Goal: Task Accomplishment & Management: Manage account settings

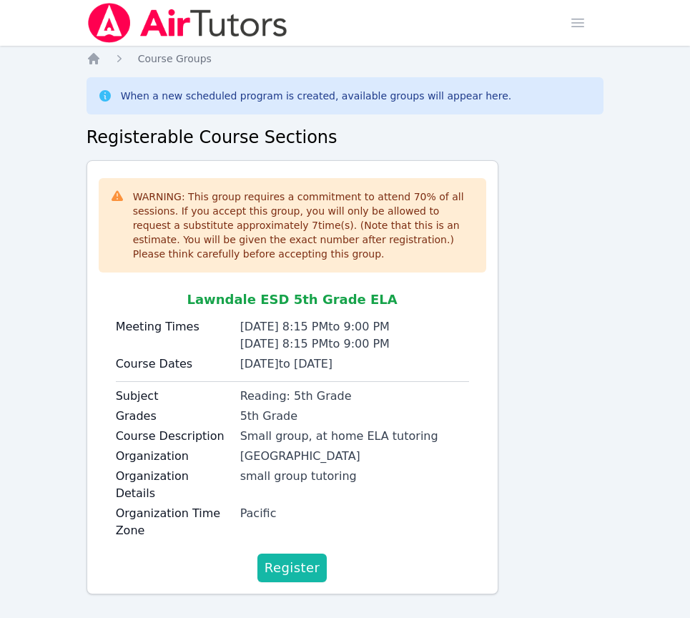
click at [303, 558] on span "Register" at bounding box center [293, 568] width 56 height 20
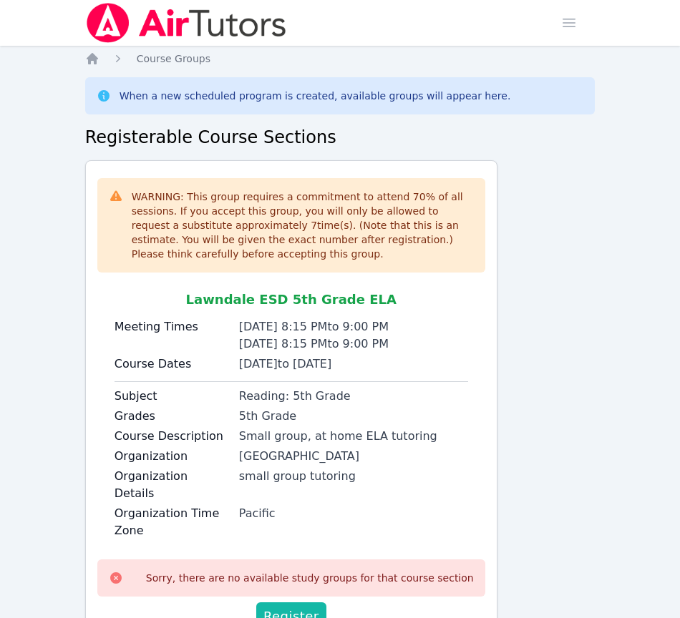
click at [300, 607] on span "Register" at bounding box center [291, 617] width 56 height 20
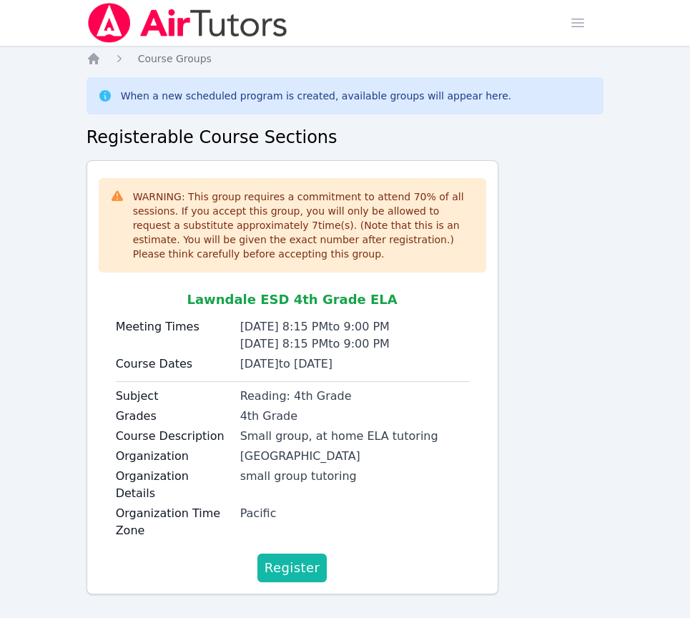
click at [287, 558] on span "Register" at bounding box center [293, 568] width 56 height 20
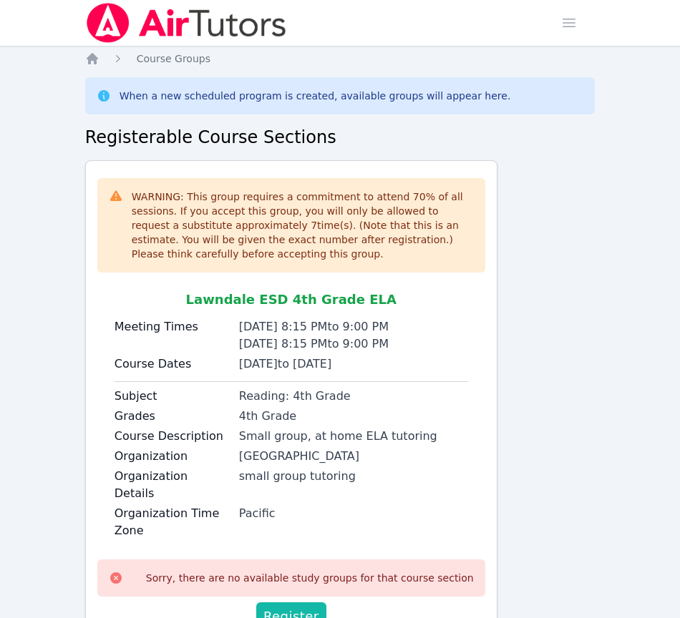
click at [299, 607] on span "Register" at bounding box center [291, 617] width 56 height 20
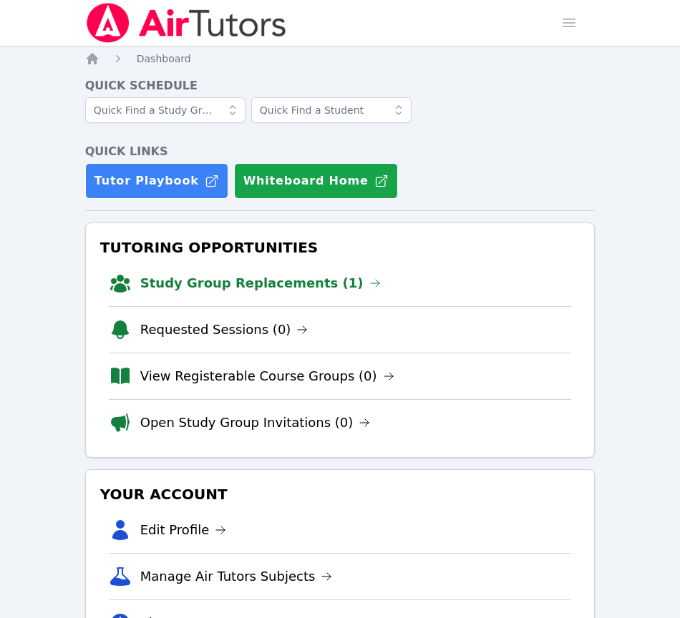
click at [290, 283] on link "Study Group Replacements (1)" at bounding box center [260, 283] width 240 height 20
click at [262, 284] on link "Study Group Replacements (1)" at bounding box center [260, 283] width 240 height 20
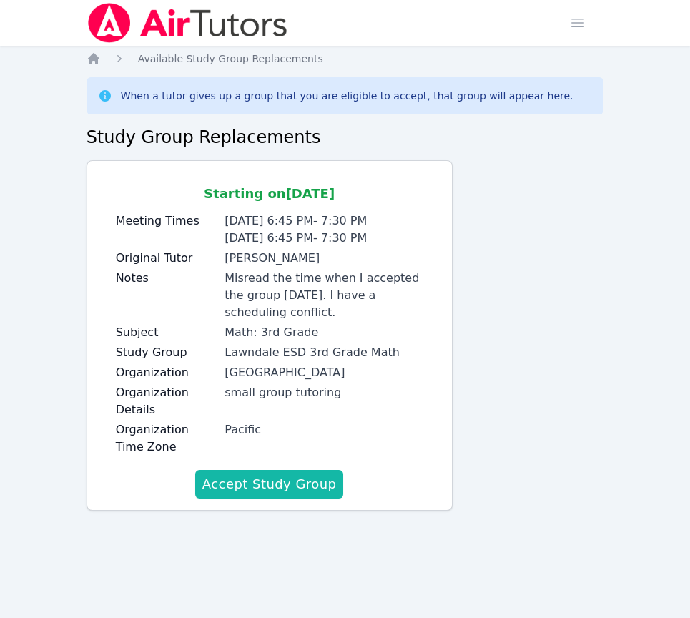
click at [285, 493] on button "Accept Study Group" at bounding box center [269, 484] width 149 height 29
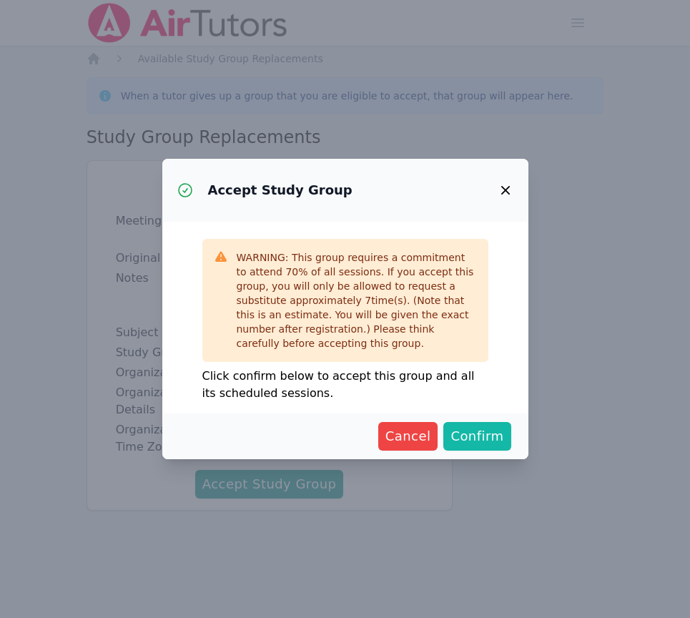
click at [476, 438] on span "Confirm" at bounding box center [477, 436] width 53 height 20
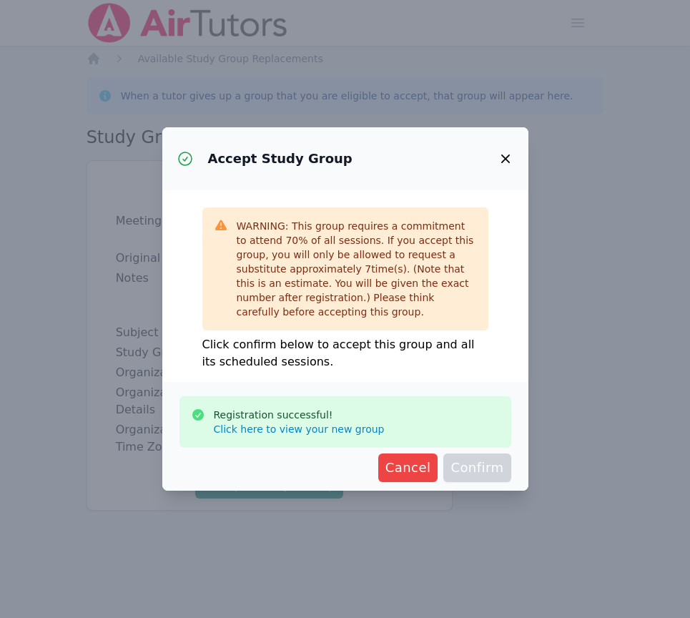
click at [508, 158] on icon "button" at bounding box center [505, 158] width 17 height 17
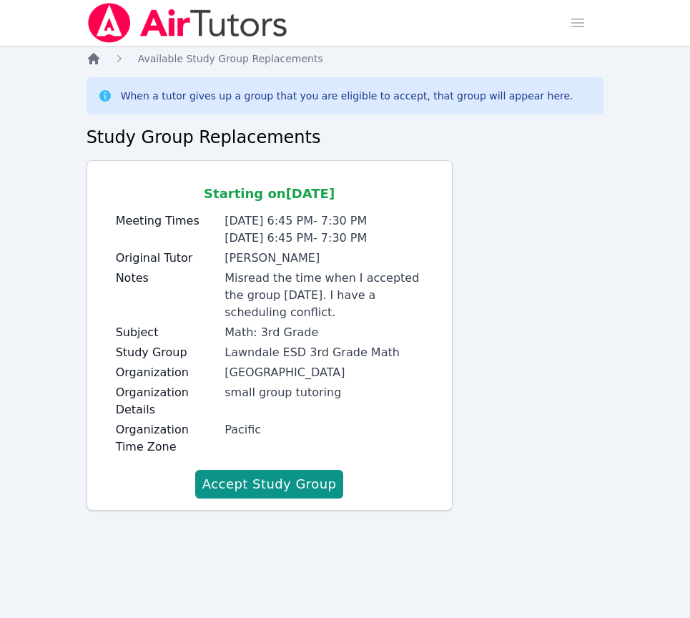
click at [92, 62] on icon "Breadcrumb" at bounding box center [94, 59] width 14 height 14
